Goal: Task Accomplishment & Management: Manage account settings

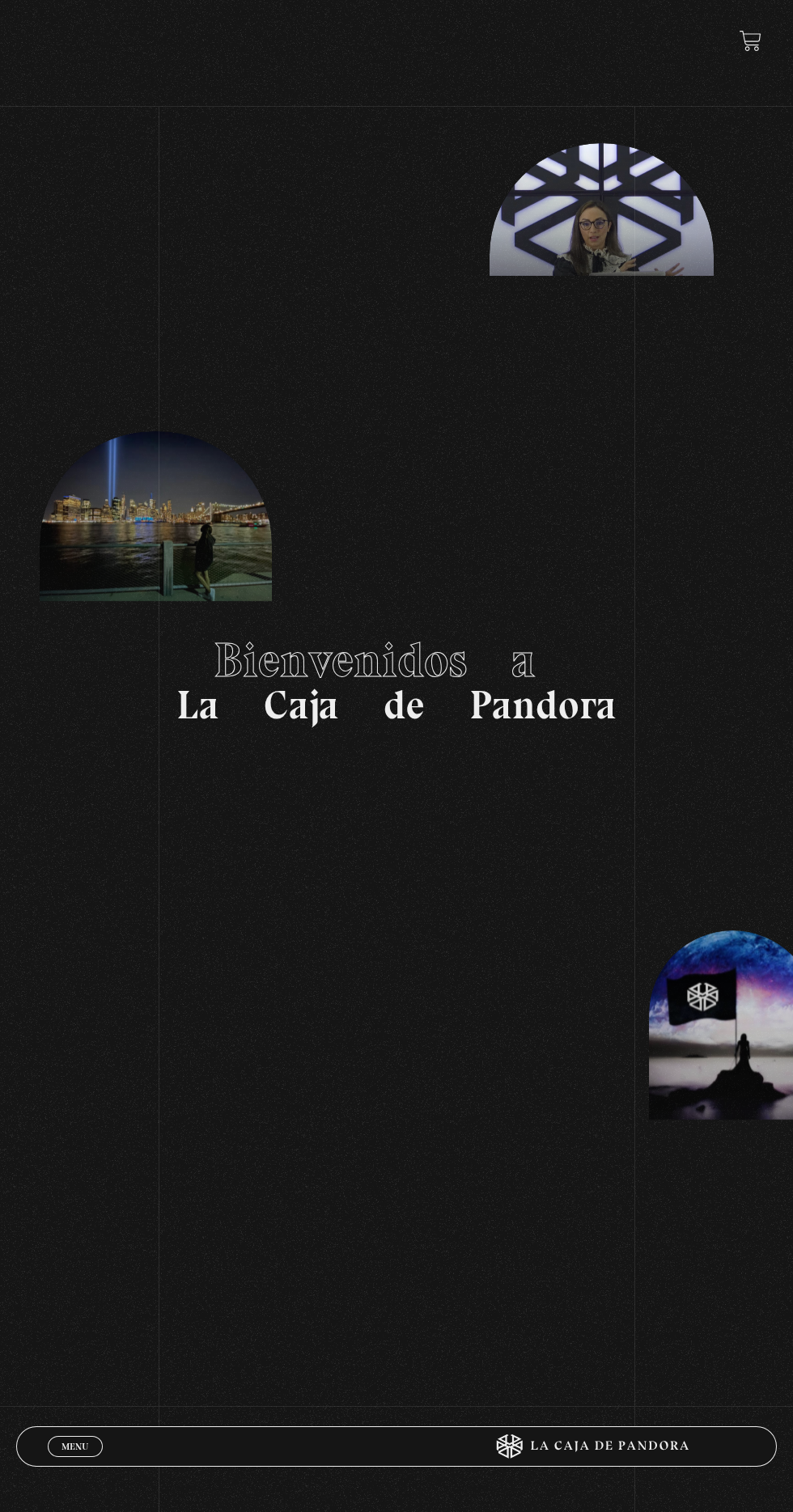
click at [62, 1447] on span "Menu" at bounding box center [75, 1446] width 27 height 9
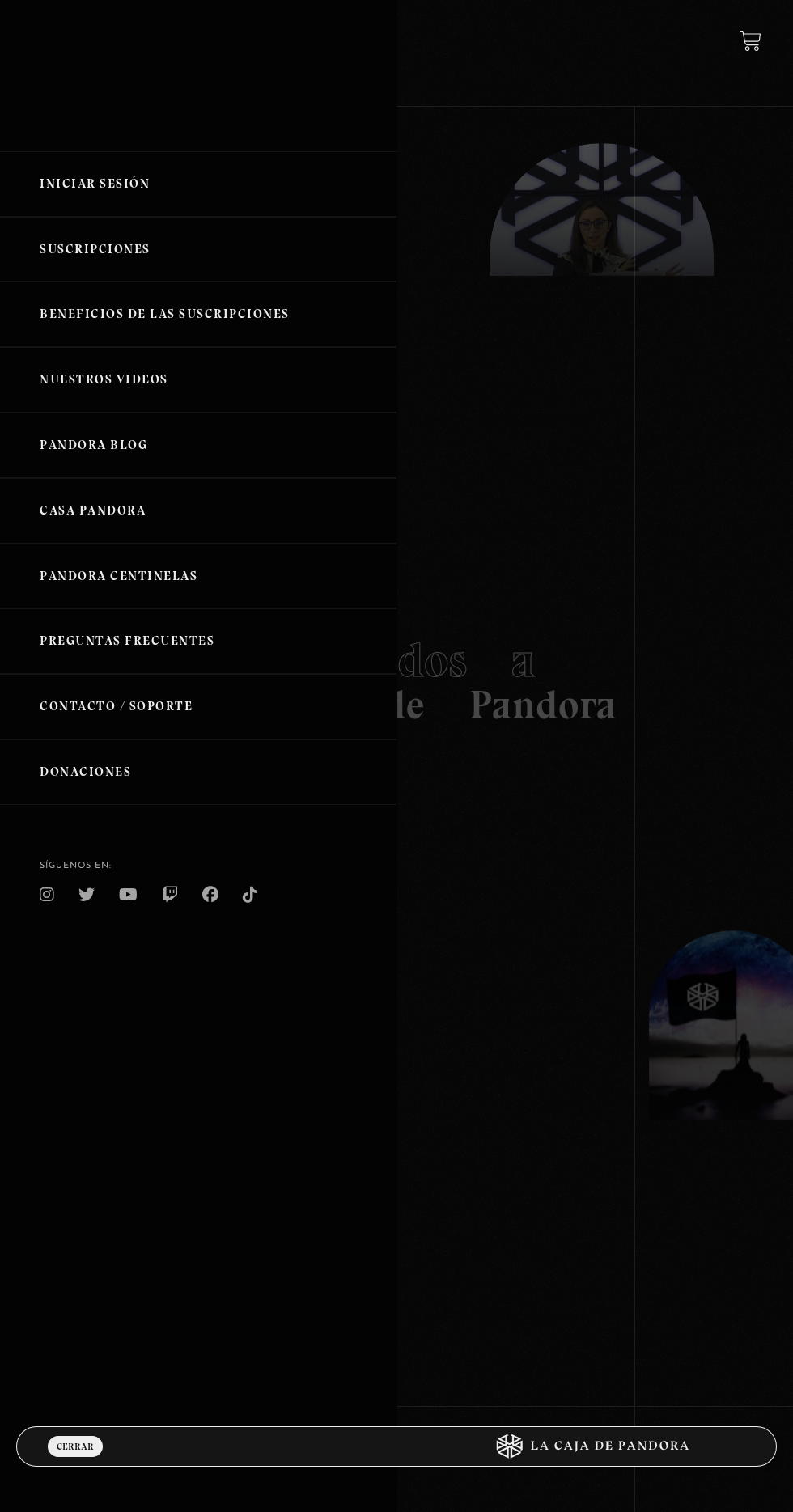
click at [88, 184] on link "Iniciar Sesión" at bounding box center [198, 184] width 396 height 65
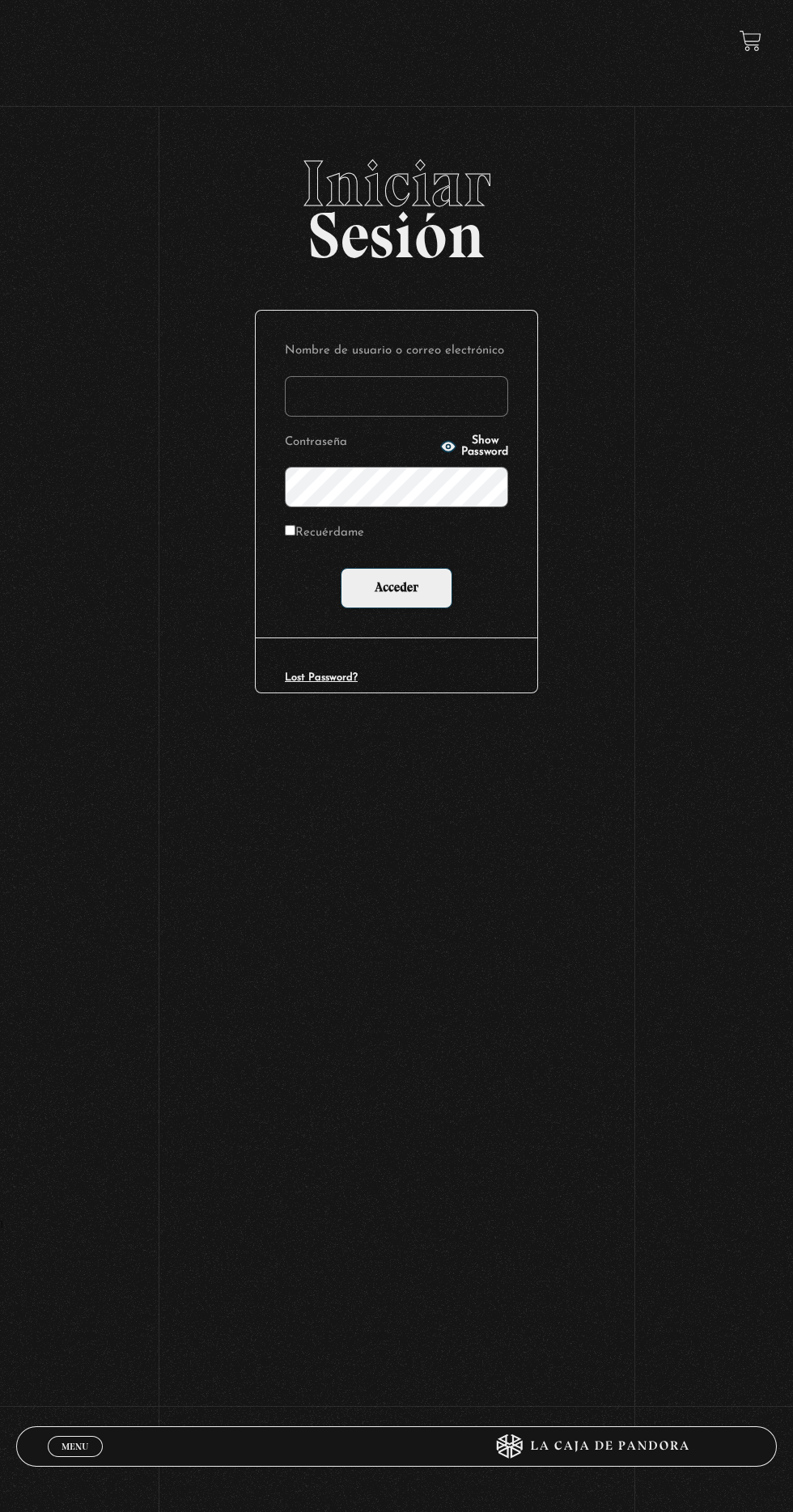
click at [365, 396] on input "Nombre de usuario o correo electrónico" at bounding box center [396, 396] width 223 height 40
type input "[PERSON_NAME].[PERSON_NAME]"
click at [341, 568] on input "Acceder" at bounding box center [396, 588] width 112 height 40
click at [389, 584] on input "Acceder" at bounding box center [396, 588] width 112 height 40
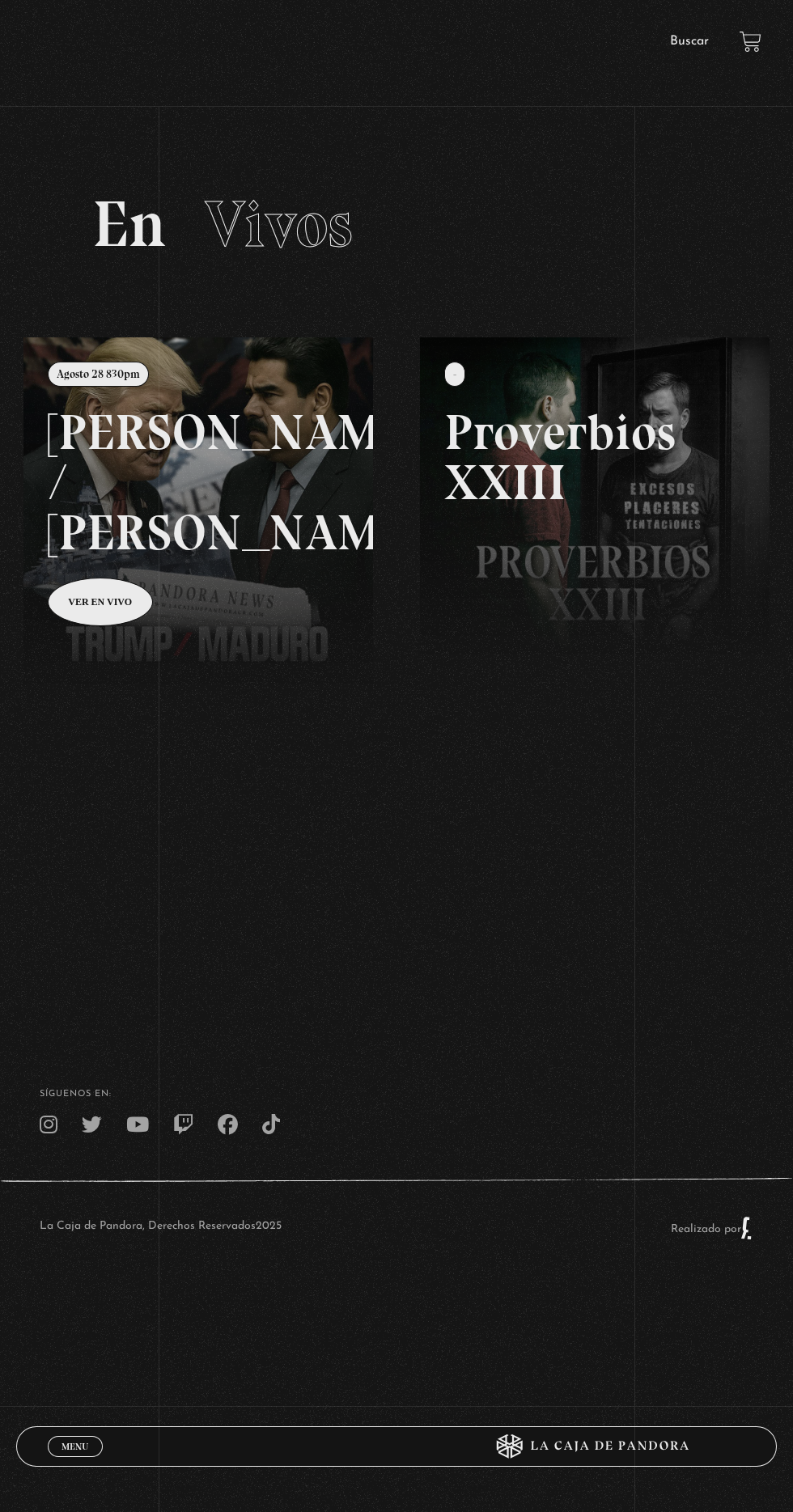
click at [245, 547] on link at bounding box center [420, 1093] width 793 height 1512
